Goal: Transaction & Acquisition: Purchase product/service

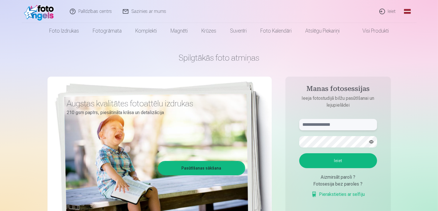
click at [326, 127] on input "text" at bounding box center [338, 124] width 78 height 11
type input "**********"
click at [299, 153] on button "Ieiet" at bounding box center [338, 160] width 78 height 15
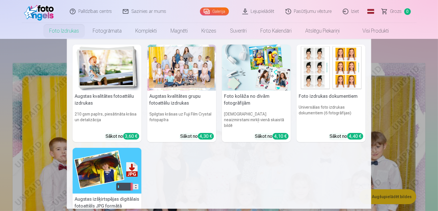
click at [173, 71] on div at bounding box center [181, 68] width 69 height 46
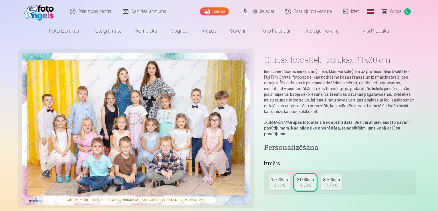
click at [283, 183] on div "4,30 €" at bounding box center [279, 186] width 11 height 6
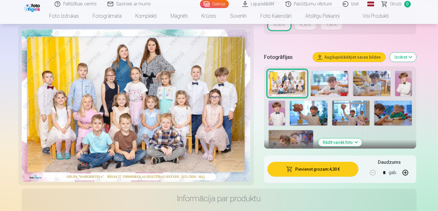
scroll to position [112, 0]
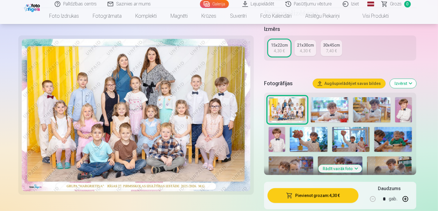
click at [303, 188] on button "Pievienot grozam : 4,30 €" at bounding box center [313, 195] width 91 height 15
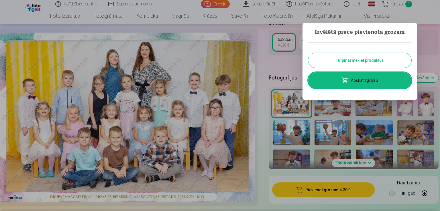
click at [360, 63] on button "Turpināt meklēt produktus" at bounding box center [359, 60] width 103 height 15
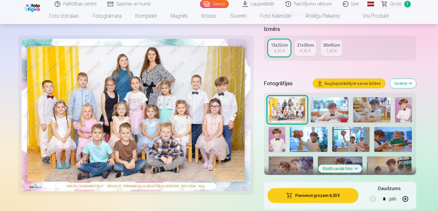
click at [332, 107] on img at bounding box center [330, 109] width 38 height 25
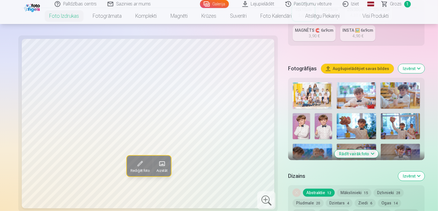
scroll to position [183, 0]
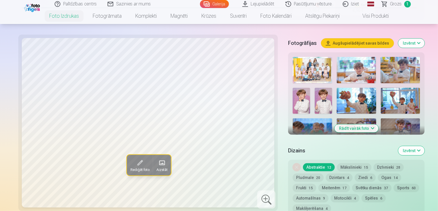
click at [310, 88] on img at bounding box center [301, 101] width 17 height 26
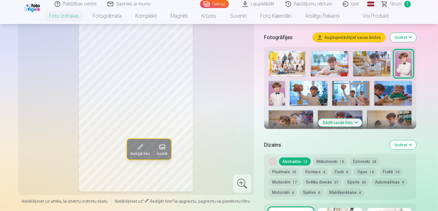
click at [285, 81] on img at bounding box center [277, 93] width 17 height 25
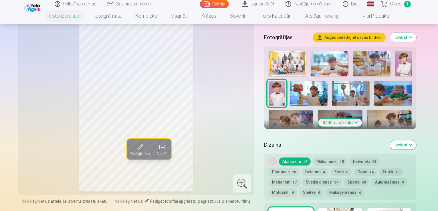
click at [356, 119] on button "Rādīt vairāk foto" at bounding box center [341, 123] width 44 height 8
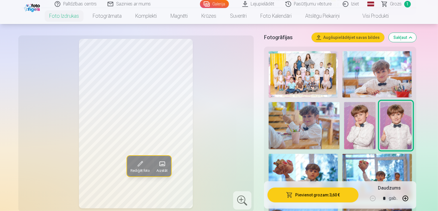
click at [388, 169] on img at bounding box center [377, 177] width 69 height 46
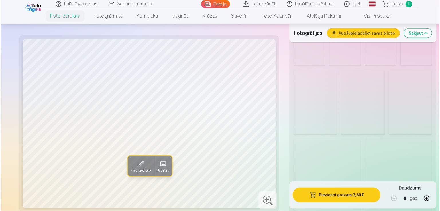
scroll to position [718, 0]
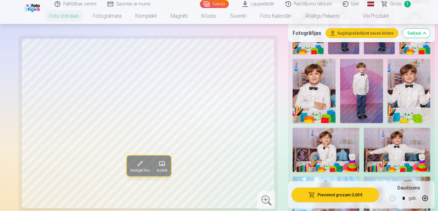
click at [329, 134] on img at bounding box center [326, 150] width 67 height 44
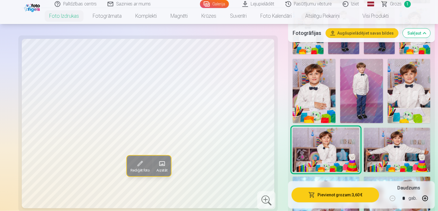
click at [400, 54] on img at bounding box center [415, 31] width 31 height 46
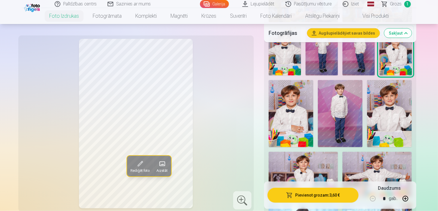
click at [309, 194] on button "Pievienot grozam : 3,60 €" at bounding box center [313, 195] width 91 height 15
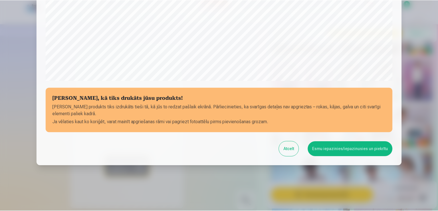
scroll to position [201, 0]
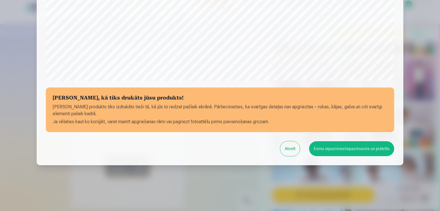
click at [329, 153] on button "Esmu iepazinies/iepazinusies un piekrītu" at bounding box center [351, 148] width 85 height 15
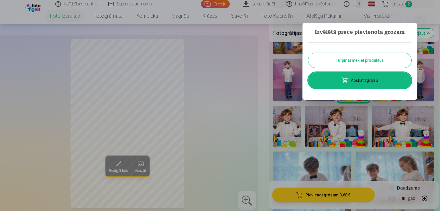
click at [360, 63] on button "Turpināt meklēt produktus" at bounding box center [359, 60] width 103 height 15
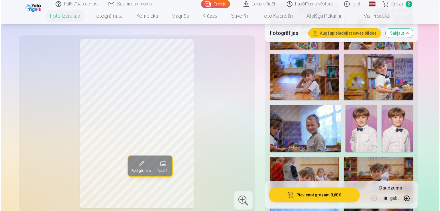
scroll to position [458, 0]
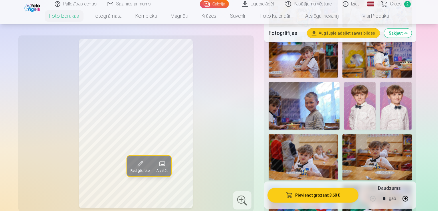
click at [376, 120] on img at bounding box center [359, 105] width 31 height 47
click at [325, 195] on button "Pievienot grozam : 3,60 €" at bounding box center [313, 195] width 91 height 15
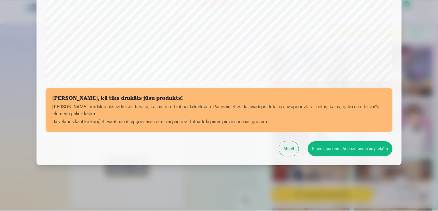
scroll to position [201, 0]
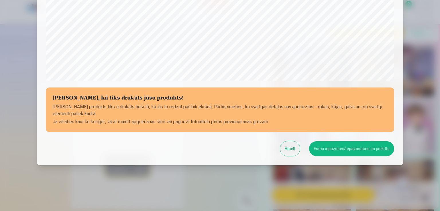
click at [335, 153] on button "Esmu iepazinies/iepazinusies un piekrītu" at bounding box center [351, 148] width 85 height 15
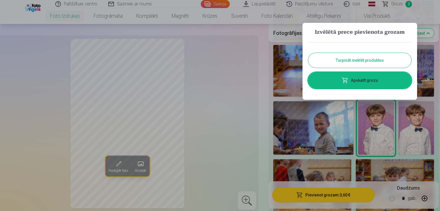
click at [375, 58] on button "Turpināt meklēt produktus" at bounding box center [359, 60] width 103 height 15
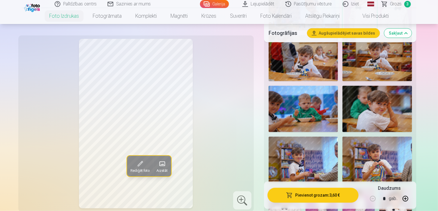
scroll to position [577, 0]
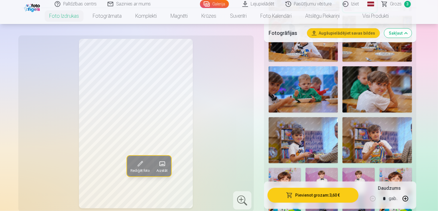
click at [387, 112] on img at bounding box center [377, 89] width 69 height 46
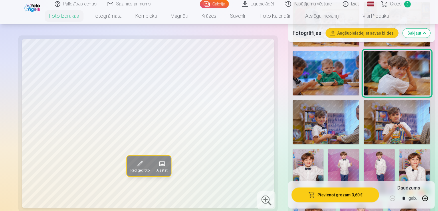
click at [409, 47] on img at bounding box center [397, 24] width 67 height 44
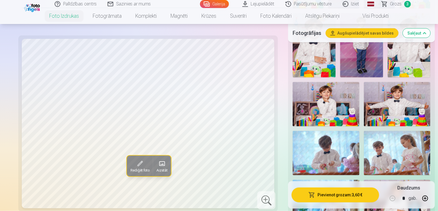
scroll to position [795, 0]
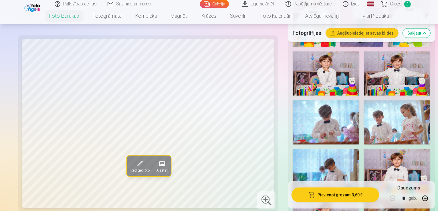
click at [376, 107] on img at bounding box center [397, 122] width 67 height 44
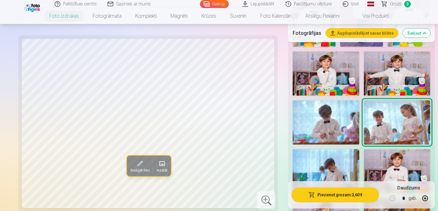
click at [336, 157] on img at bounding box center [326, 171] width 67 height 44
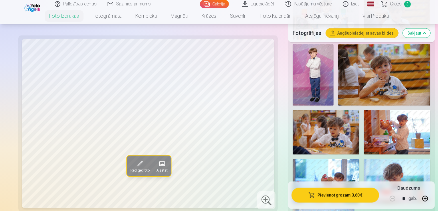
scroll to position [1009, 0]
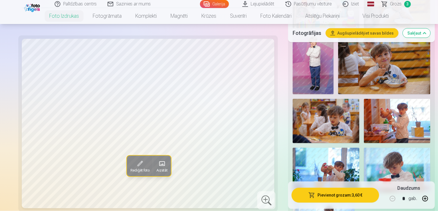
click at [364, 150] on img at bounding box center [397, 170] width 67 height 44
drag, startPoint x: 437, startPoint y: 69, endPoint x: 439, endPoint y: 56, distance: 13.5
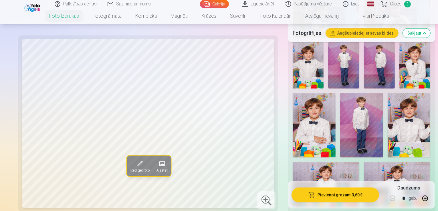
scroll to position [688, 0]
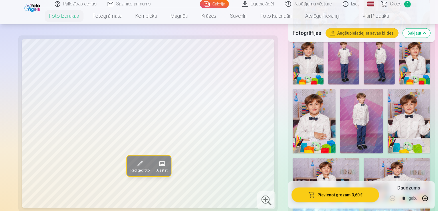
click at [388, 152] on img at bounding box center [409, 121] width 43 height 64
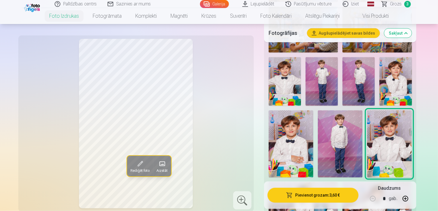
click at [397, 182] on img at bounding box center [377, 205] width 69 height 46
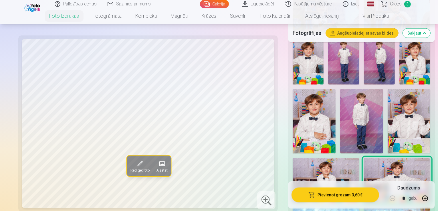
click at [383, 101] on img at bounding box center [361, 121] width 43 height 64
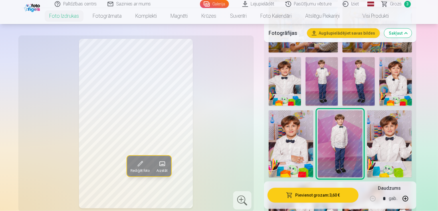
click at [343, 106] on img at bounding box center [359, 81] width 32 height 49
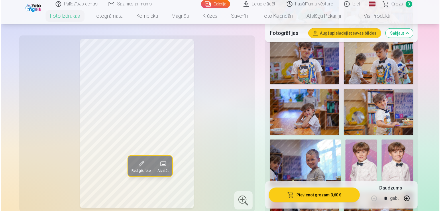
scroll to position [329, 0]
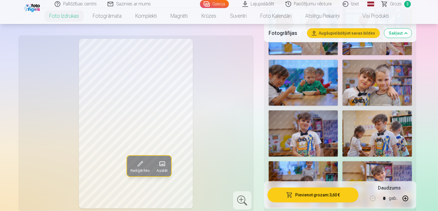
click at [373, 86] on img at bounding box center [377, 83] width 69 height 46
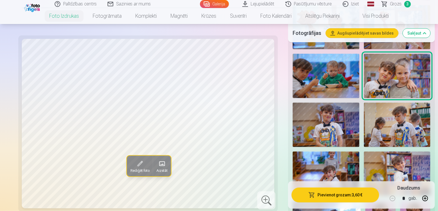
click at [314, 194] on button "Pievienot grozam : 3,60 €" at bounding box center [336, 195] width 88 height 15
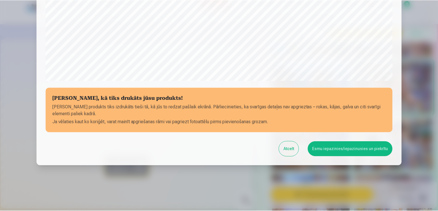
scroll to position [201, 0]
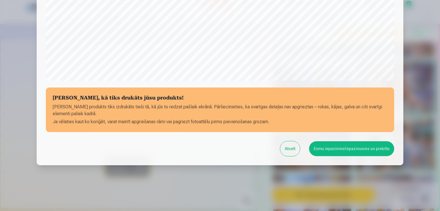
click at [333, 153] on button "Esmu iepazinies/iepazinusies un piekrītu" at bounding box center [351, 148] width 85 height 15
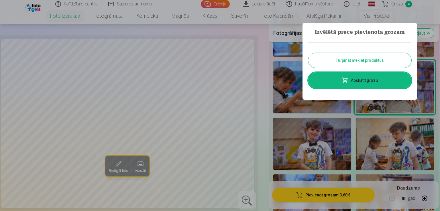
click at [370, 80] on link "Apskatīt grozu" at bounding box center [359, 80] width 103 height 16
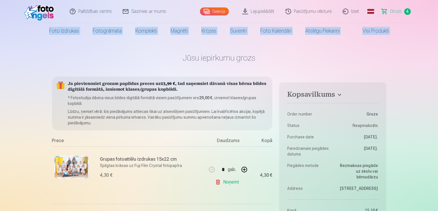
drag, startPoint x: 438, startPoint y: 11, endPoint x: 439, endPoint y: 23, distance: 12.7
click at [438, 23] on html "Palīdzības centrs Sazinies ar mums Galerija Lejupielādēt Pasūtījumu vēsture Izi…" at bounding box center [219, 105] width 438 height 211
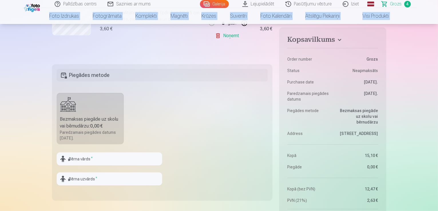
scroll to position [338, 0]
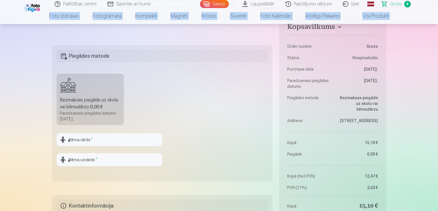
click at [98, 97] on div "Bezmaksas piegāde uz skolu vai bērnudārzu : 0,00 €" at bounding box center [90, 104] width 61 height 14
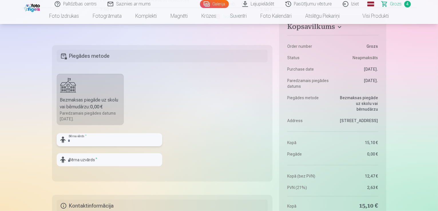
click at [82, 138] on input "text" at bounding box center [110, 139] width 106 height 13
type input "******"
click at [80, 159] on input "text" at bounding box center [110, 159] width 106 height 13
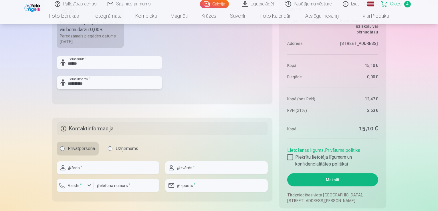
scroll to position [424, 0]
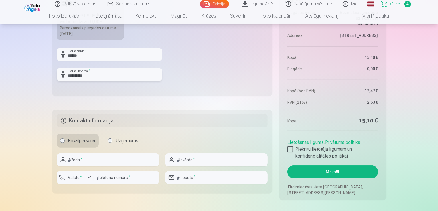
type input "**********"
click at [108, 158] on input "text" at bounding box center [108, 159] width 103 height 13
type input "*****"
click at [201, 155] on input "text" at bounding box center [216, 159] width 103 height 13
type input "**********"
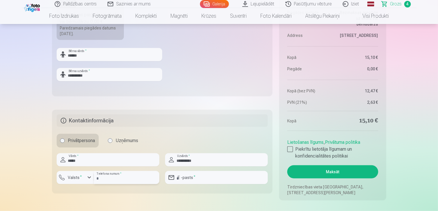
click at [122, 179] on input "number" at bounding box center [127, 177] width 66 height 13
type input "********"
click at [202, 177] on input "email" at bounding box center [216, 177] width 103 height 13
type input "**********"
click at [291, 150] on div at bounding box center [290, 150] width 6 height 6
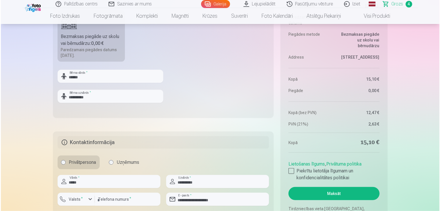
scroll to position [435, 0]
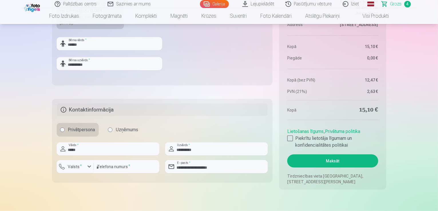
click at [340, 163] on button "Maksāt" at bounding box center [332, 161] width 91 height 13
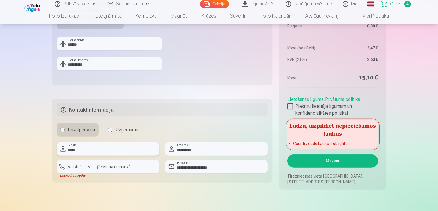
click at [120, 150] on input "*****" at bounding box center [108, 149] width 103 height 13
click at [86, 170] on button "Valsts *" at bounding box center [75, 166] width 37 height 13
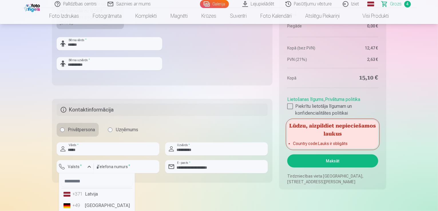
click at [92, 195] on li "+371 Latvija" at bounding box center [96, 194] width 71 height 11
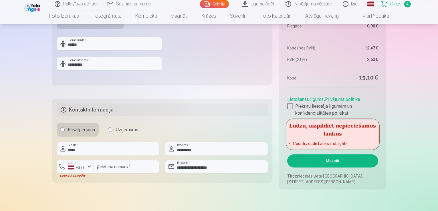
click at [335, 161] on button "Maksāt" at bounding box center [332, 161] width 91 height 13
